Goal: Task Accomplishment & Management: Use online tool/utility

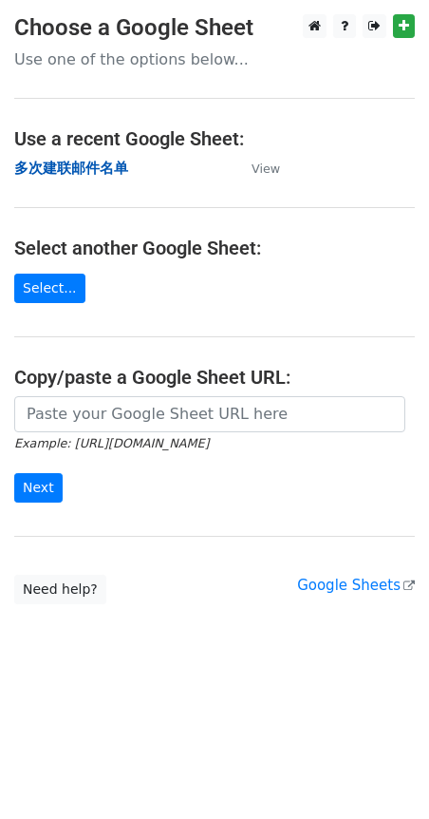
click at [69, 167] on strong "多次建联邮件名单" at bounding box center [71, 168] width 114 height 17
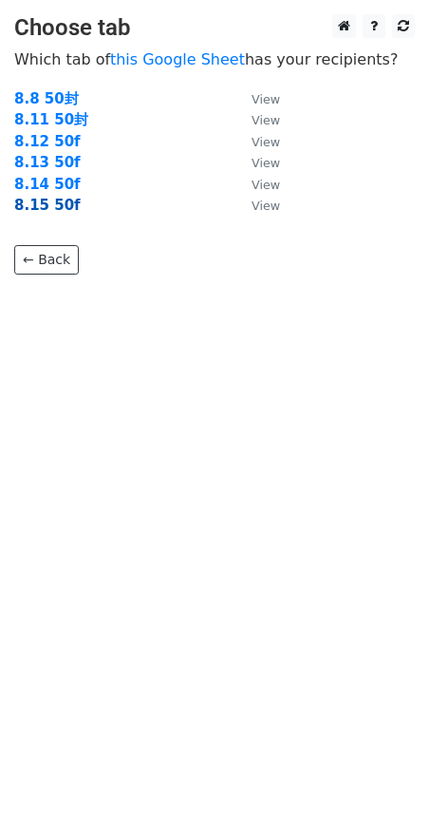
click at [55, 201] on strong "8.15 50f" at bounding box center [47, 205] width 66 height 17
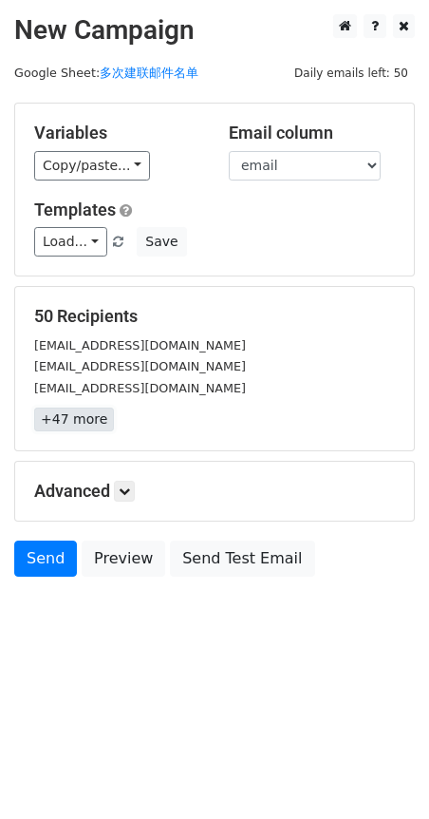
click at [78, 419] on link "+47 more" at bounding box center [74, 420] width 80 height 24
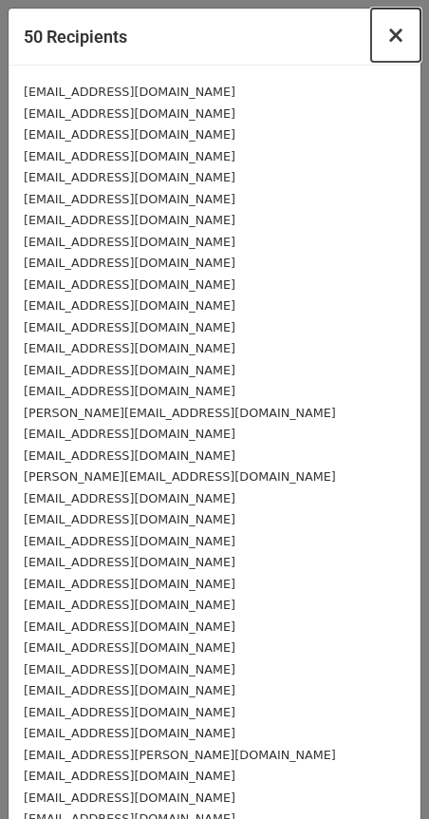
click at [389, 32] on span "×" at bounding box center [396, 35] width 19 height 27
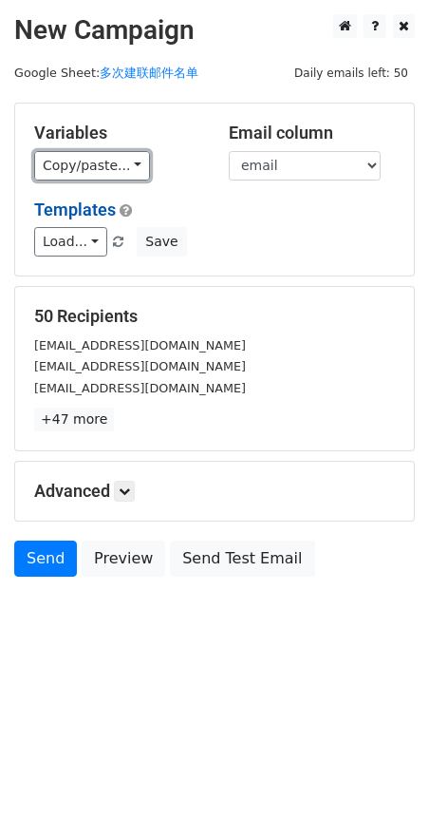
click at [90, 165] on link "Copy/paste..." at bounding box center [92, 165] width 116 height 29
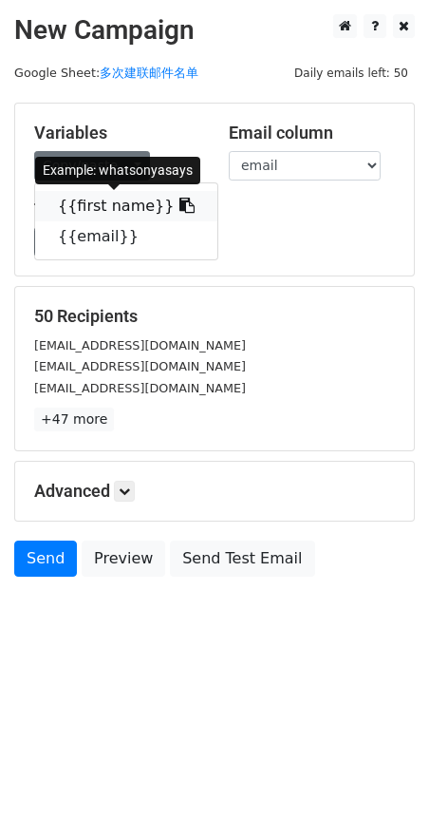
click at [90, 209] on link "{{first name}}" at bounding box center [126, 206] width 182 height 30
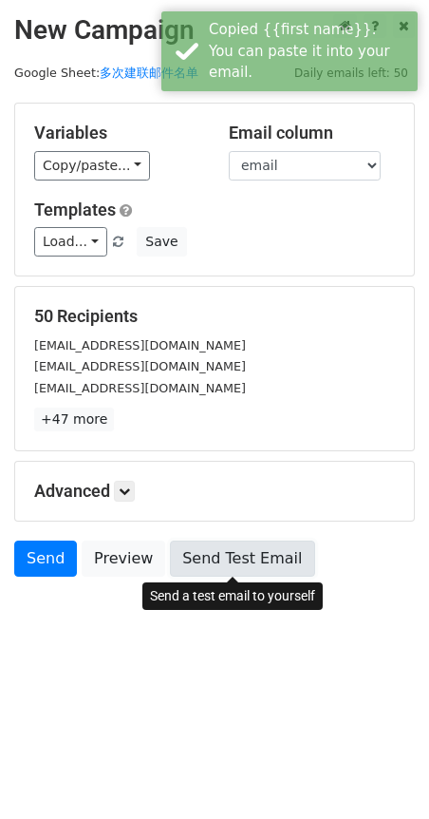
click at [249, 575] on link "Send Test Email" at bounding box center [242, 559] width 144 height 36
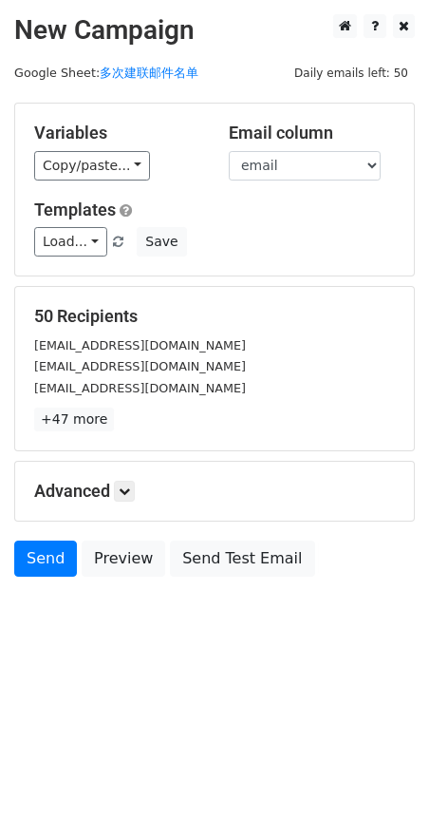
click at [102, 484] on h5 "Advanced" at bounding box center [214, 491] width 361 height 21
click at [123, 485] on icon at bounding box center [124, 490] width 11 height 11
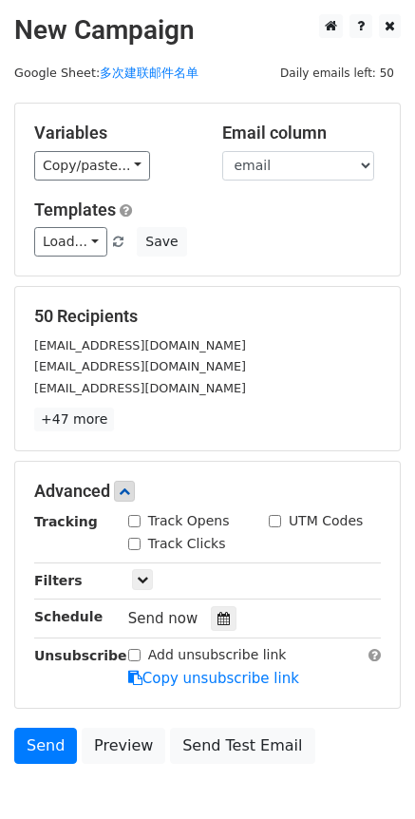
click at [132, 516] on input "Track Opens" at bounding box center [134, 521] width 12 height 12
checkbox input "true"
click at [34, 756] on link "Send" at bounding box center [45, 746] width 63 height 36
